Goal: Task Accomplishment & Management: Use online tool/utility

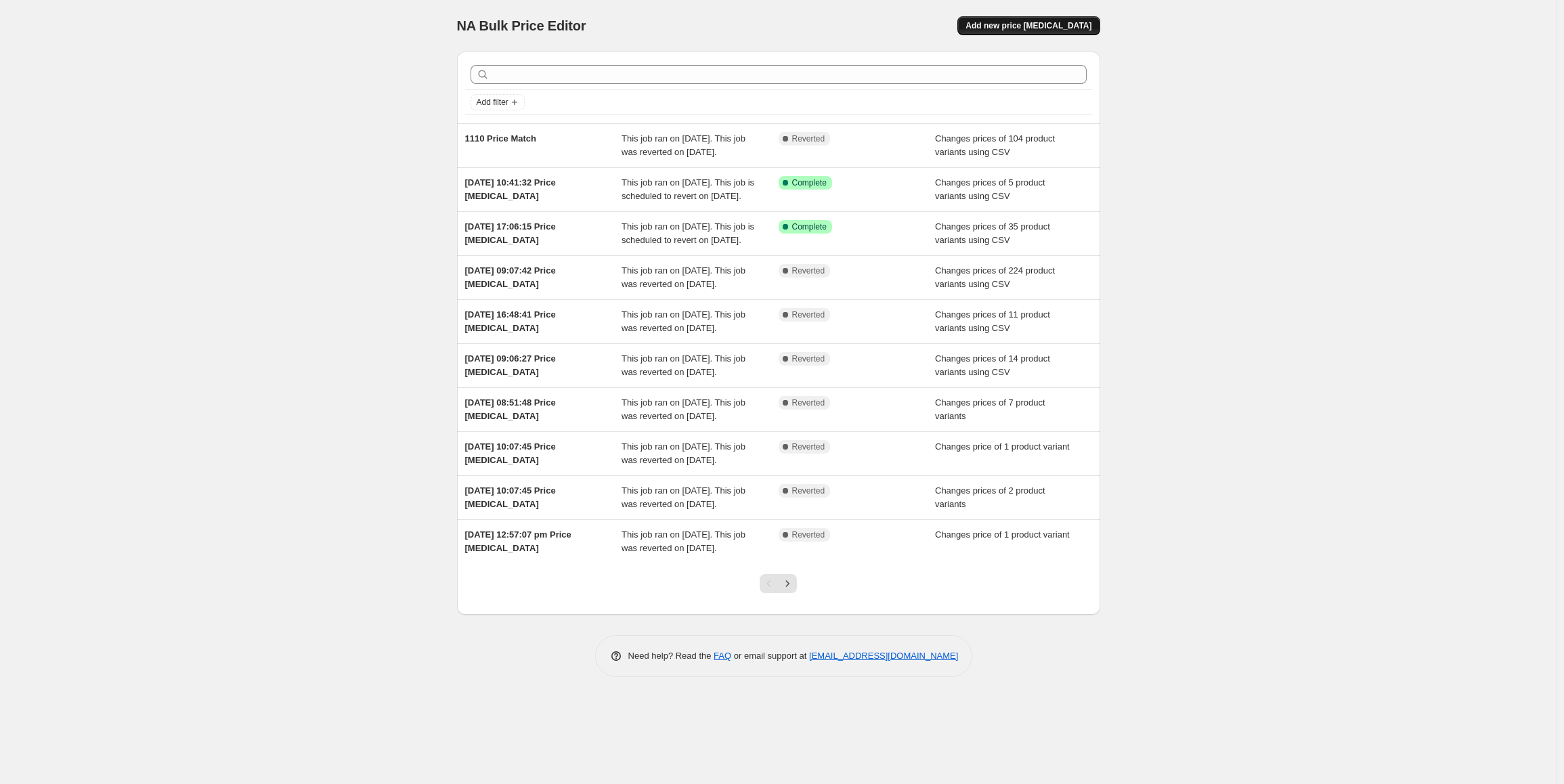
click at [1011, 22] on span "Add new price [MEDICAL_DATA]" at bounding box center [1029, 25] width 126 height 11
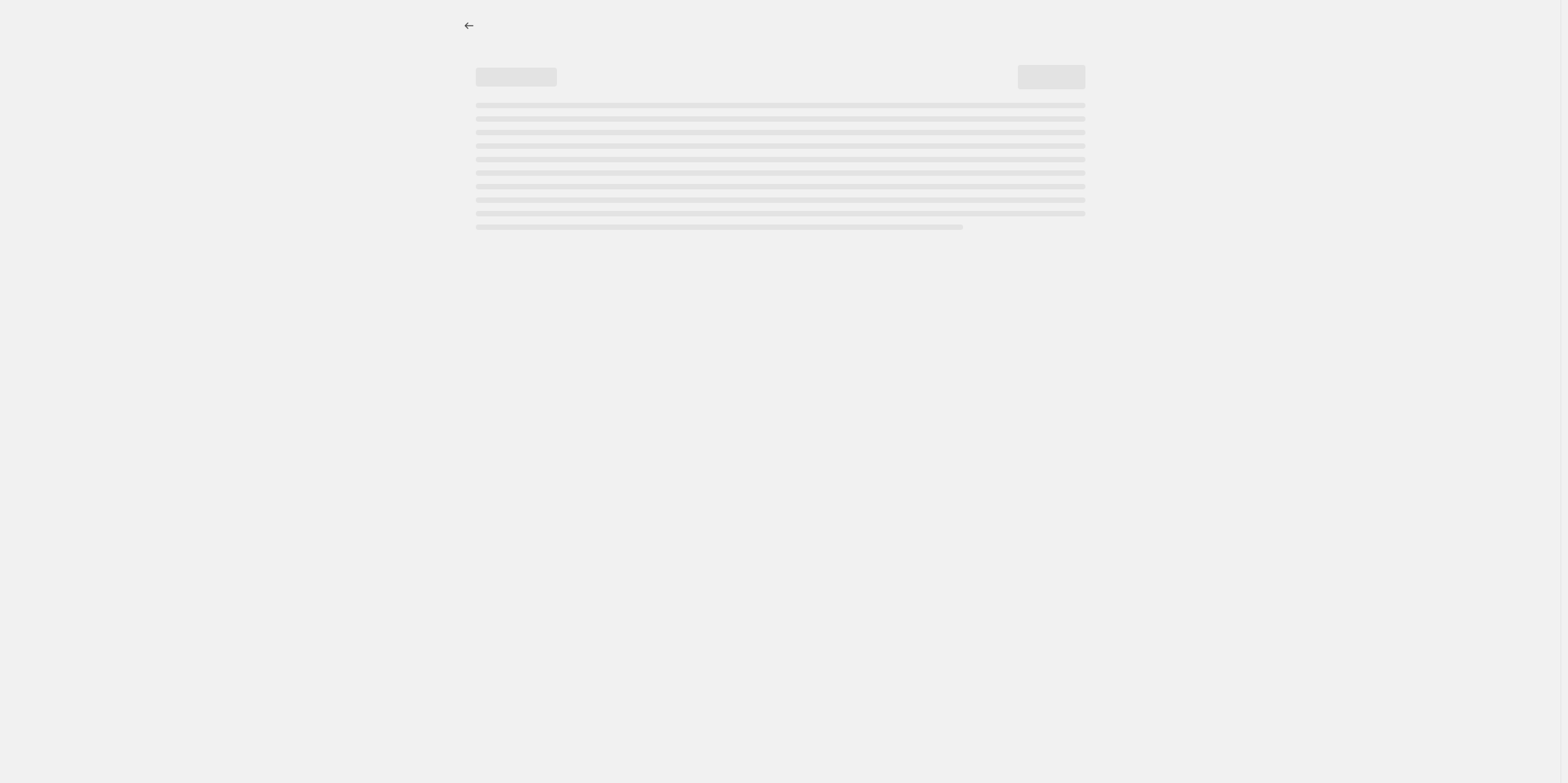
select select "percentage"
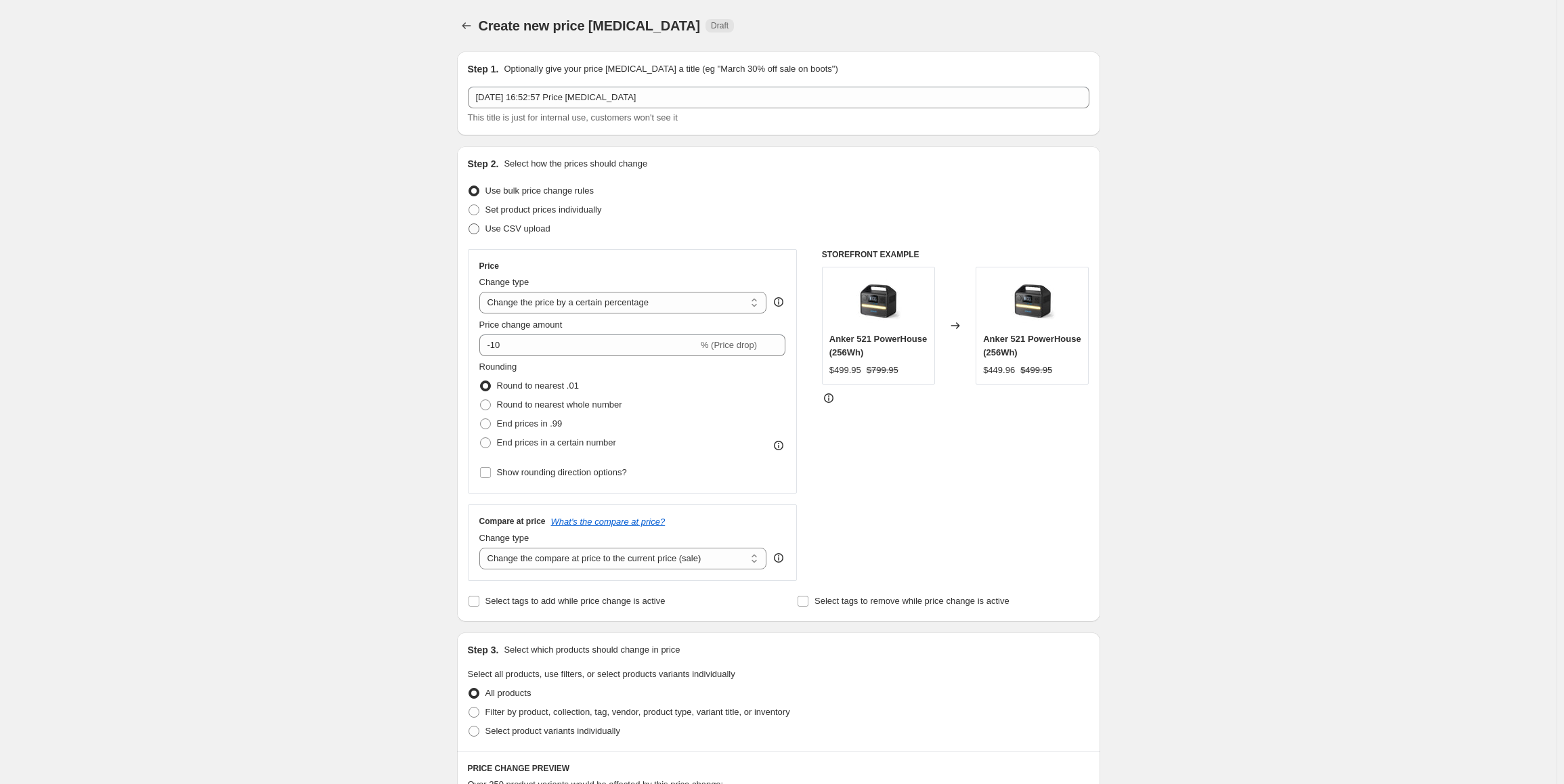
click at [527, 231] on span "Use CSV upload" at bounding box center [518, 229] width 65 height 10
click at [469, 224] on input "Use CSV upload" at bounding box center [469, 224] width 1 height 1
radio input "true"
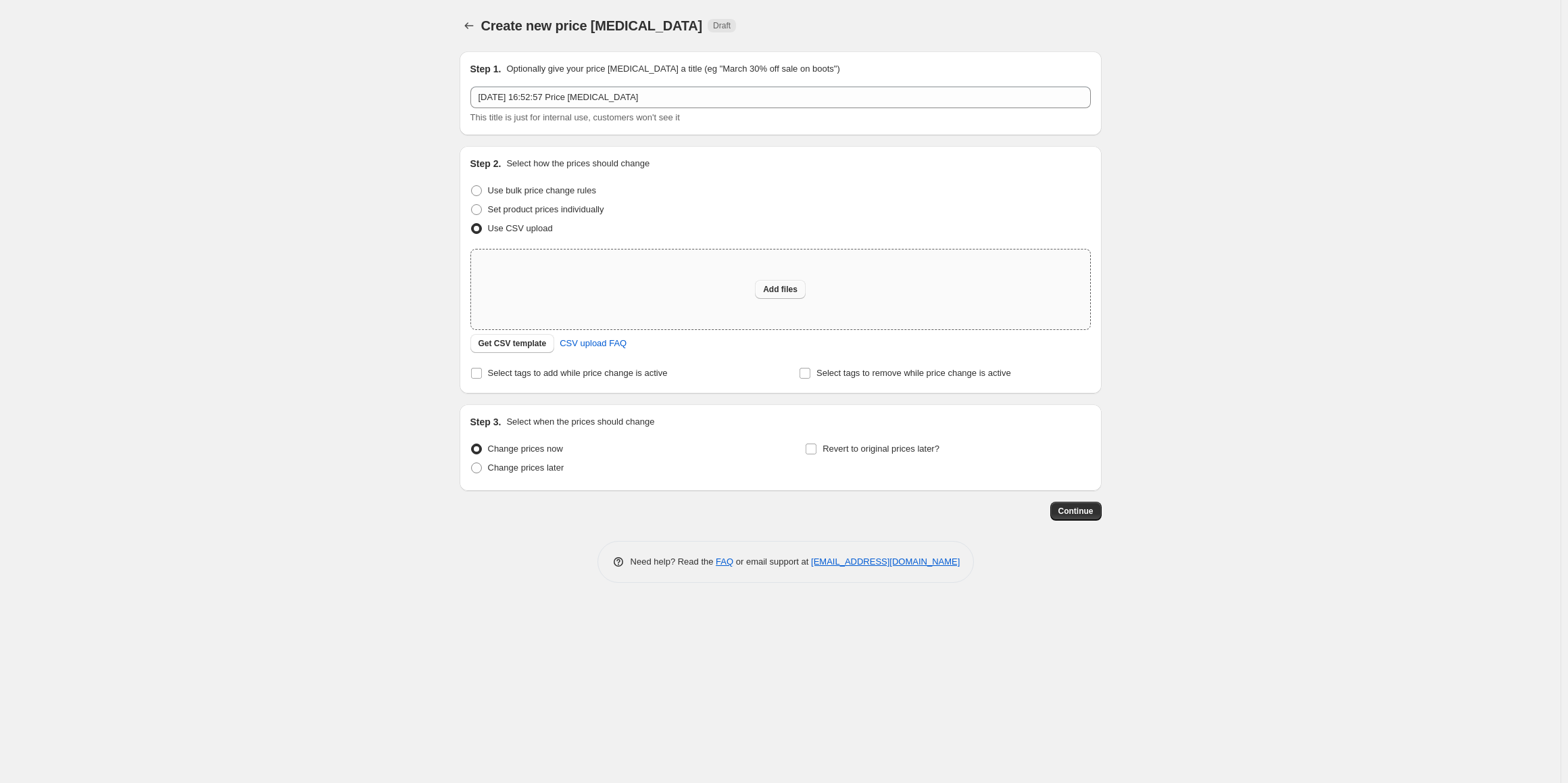
click at [783, 292] on span "Add files" at bounding box center [780, 289] width 34 height 11
type input "C:\fakepath\na-book - Copy.csv"
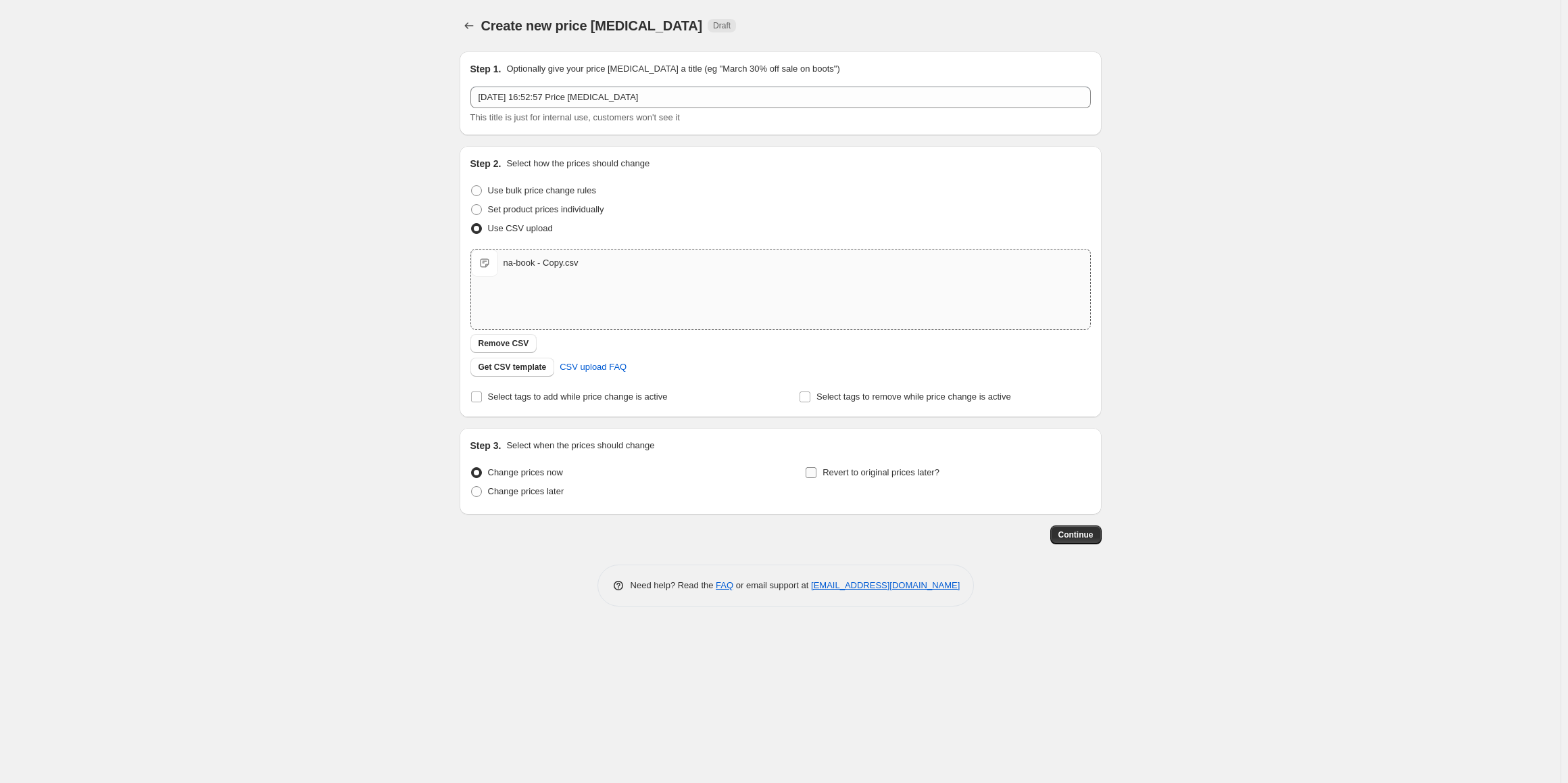
click at [834, 474] on span "Revert to original prices later?" at bounding box center [880, 472] width 117 height 10
click at [817, 474] on input "Revert to original prices later?" at bounding box center [811, 472] width 11 height 11
checkbox input "true"
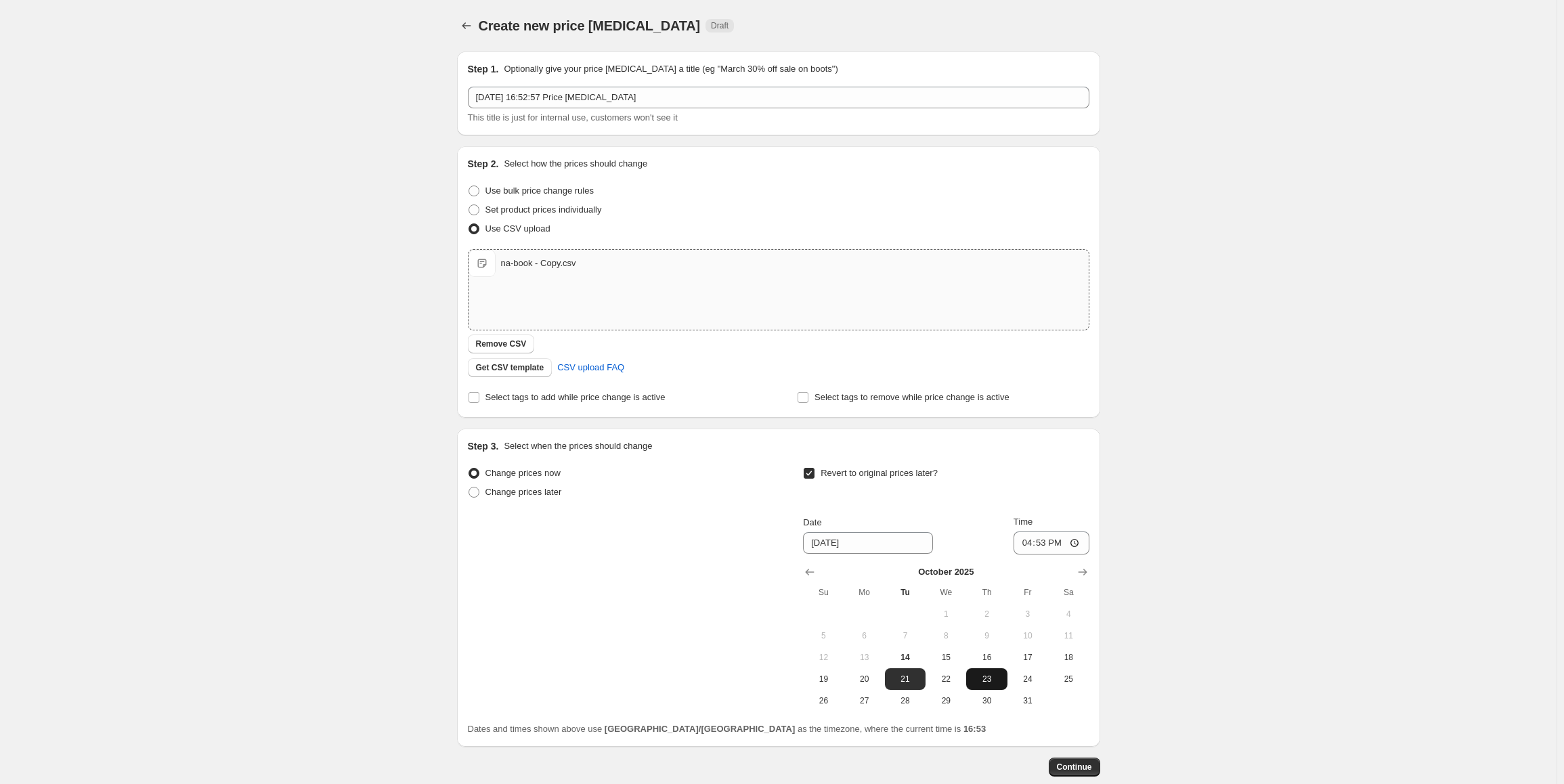
click at [992, 684] on span "23" at bounding box center [986, 679] width 30 height 11
type input "10/23/2025"
click at [1031, 545] on input "16:53" at bounding box center [1052, 542] width 76 height 23
type input "23:59"
click at [1068, 767] on span "Continue" at bounding box center [1074, 767] width 35 height 11
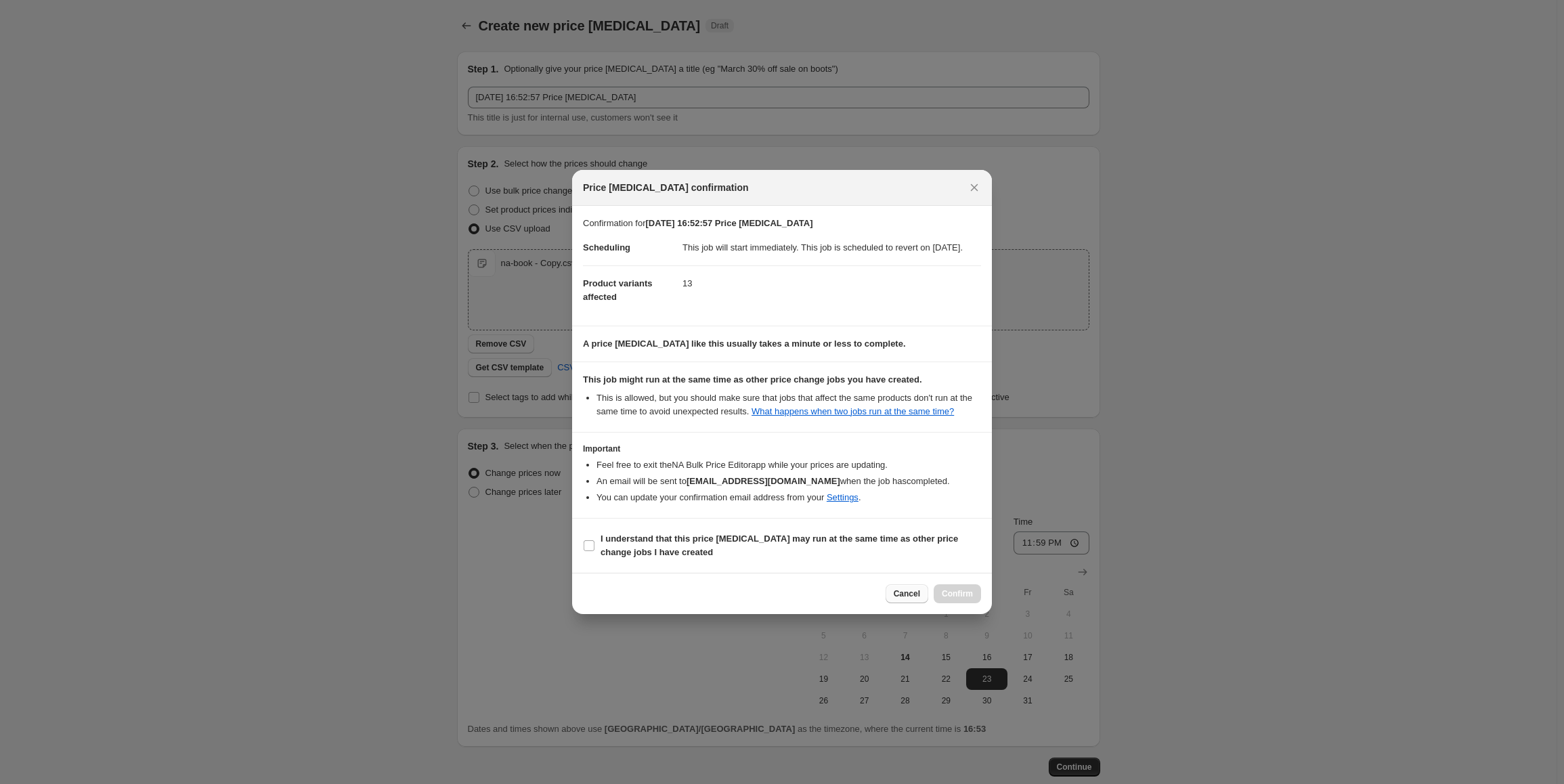
click at [915, 599] on span "Cancel" at bounding box center [907, 593] width 27 height 11
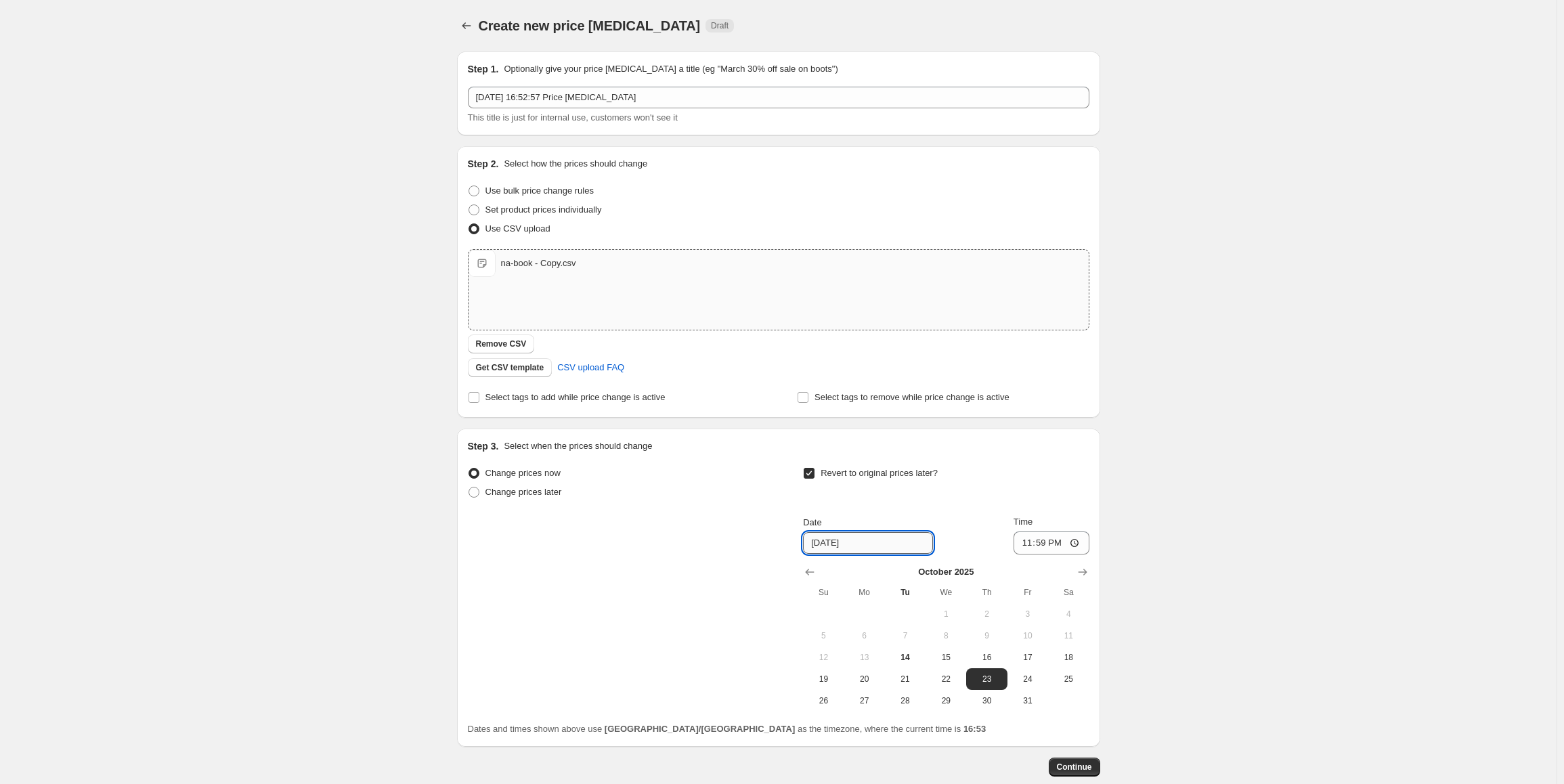
click at [864, 543] on input "10/23/2025" at bounding box center [867, 542] width 130 height 21
click at [1035, 679] on span "24" at bounding box center [1028, 679] width 30 height 11
type input "10/24/2025"
click at [1029, 547] on input "23:59" at bounding box center [1052, 542] width 76 height 23
type input "00:02"
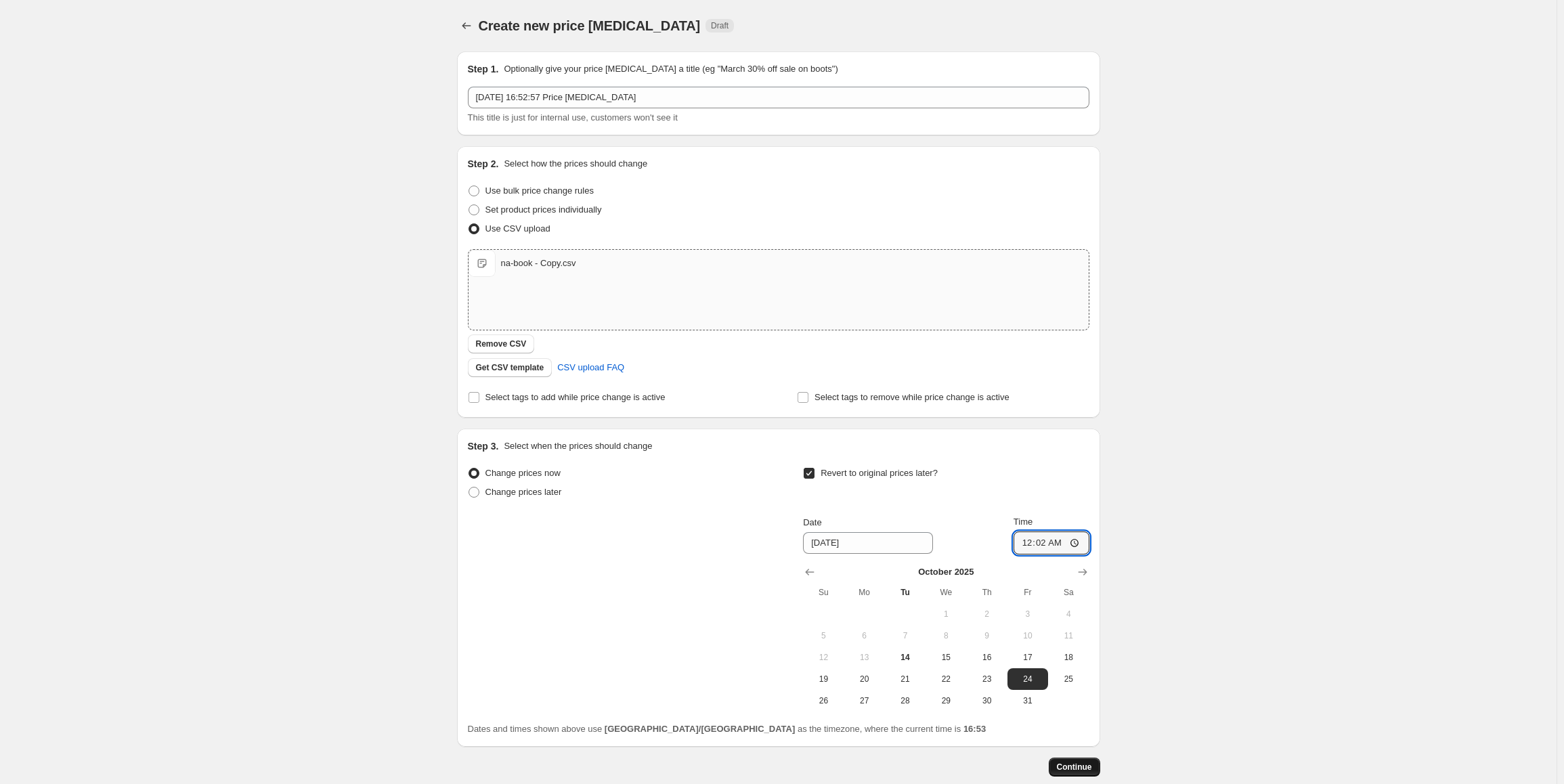
click at [1081, 766] on span "Continue" at bounding box center [1074, 767] width 35 height 11
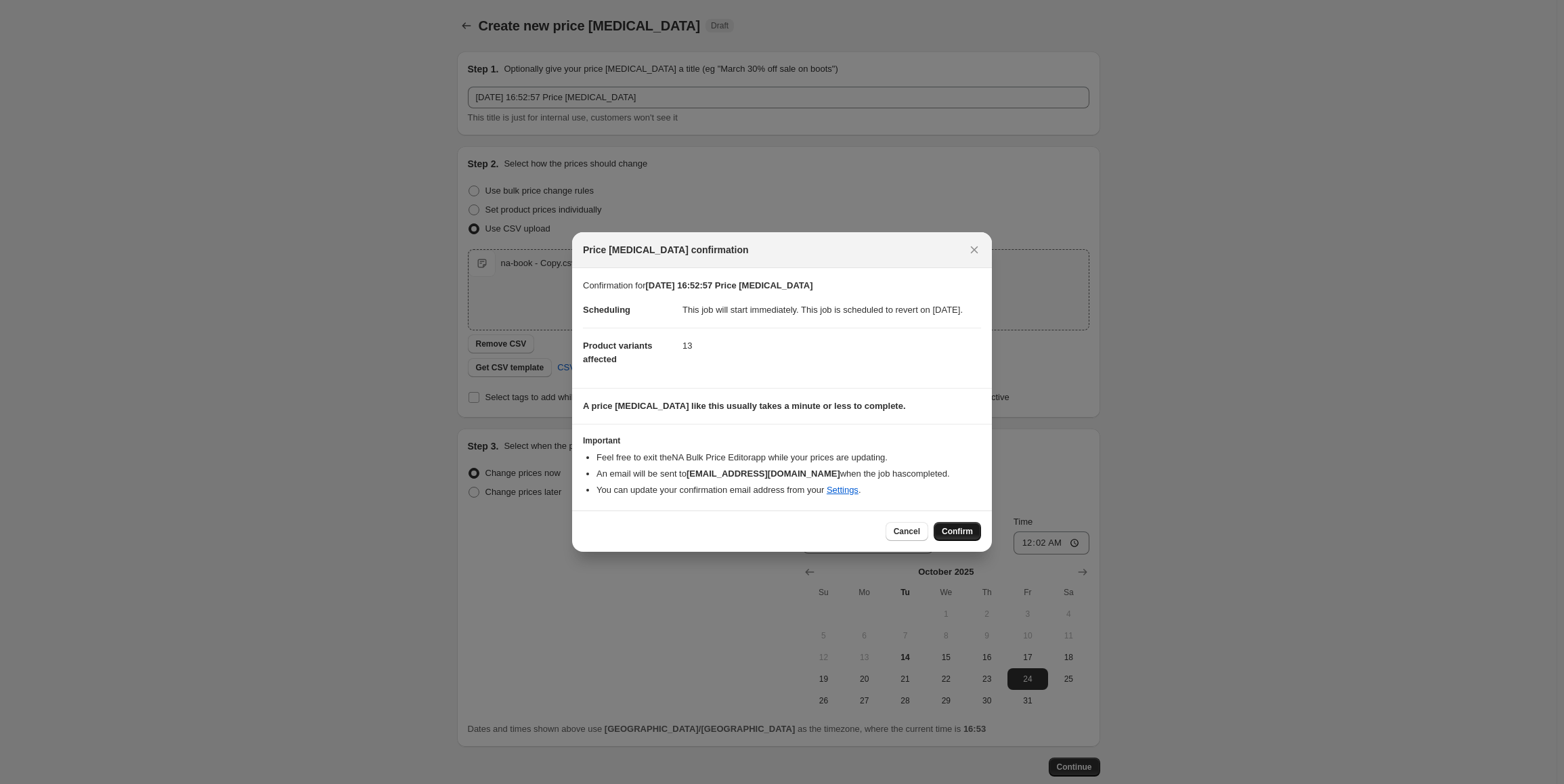
click at [955, 532] on button "Confirm" at bounding box center [958, 531] width 47 height 19
